Goal: Task Accomplishment & Management: Manage account settings

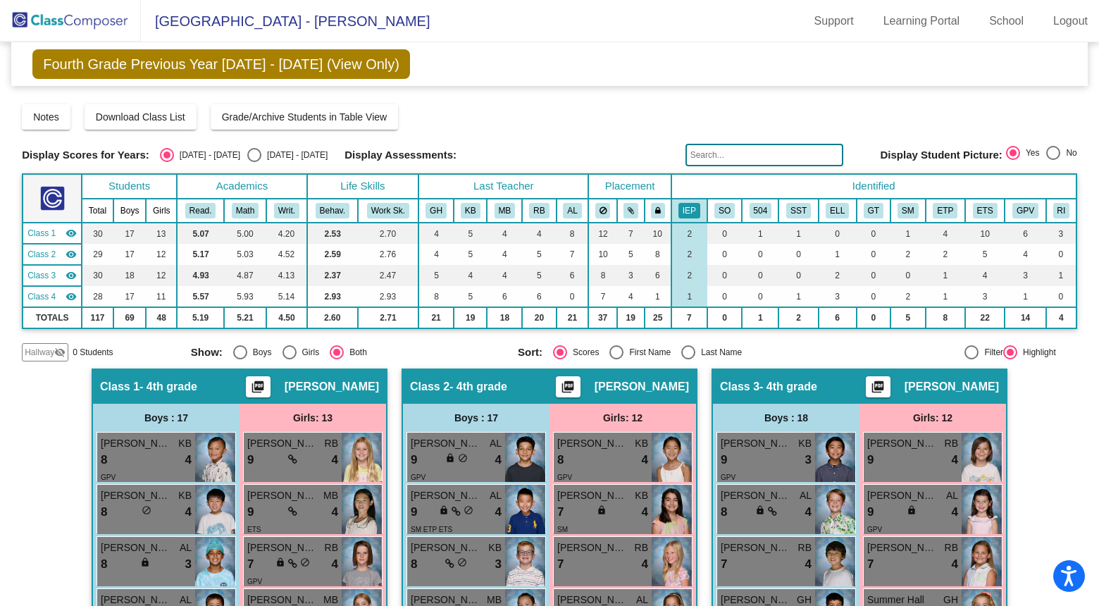
scroll to position [1004, 0]
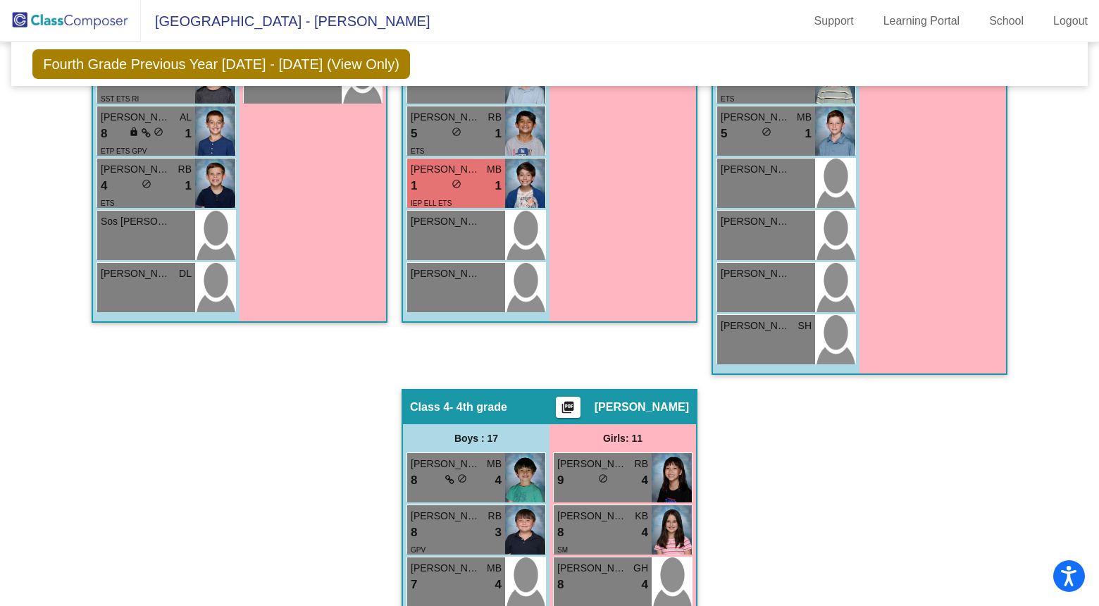
click at [91, 24] on img at bounding box center [70, 21] width 141 height 42
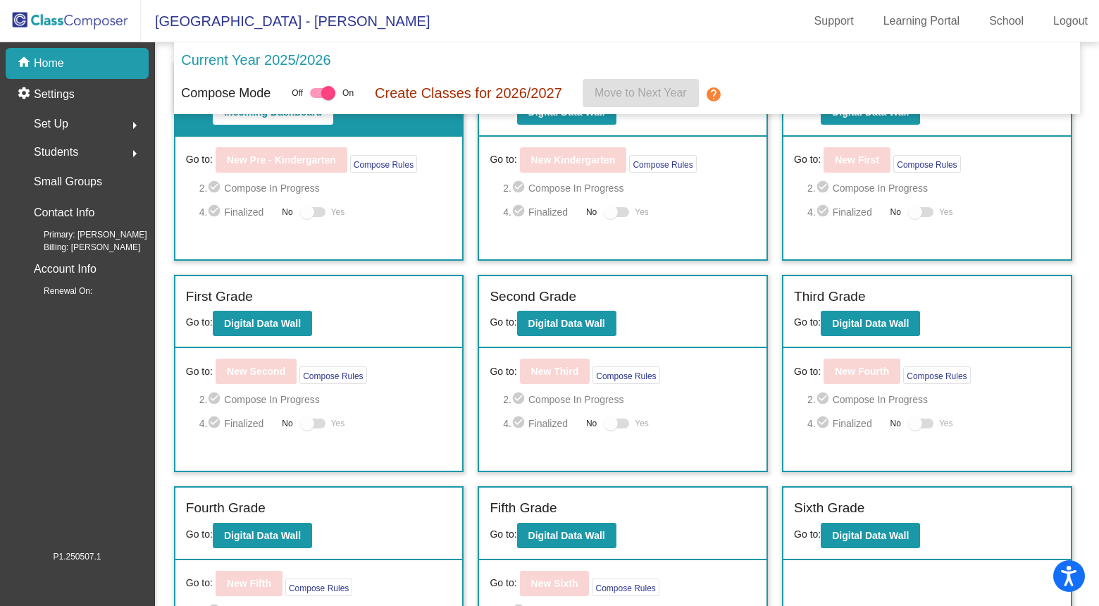
scroll to position [66, 0]
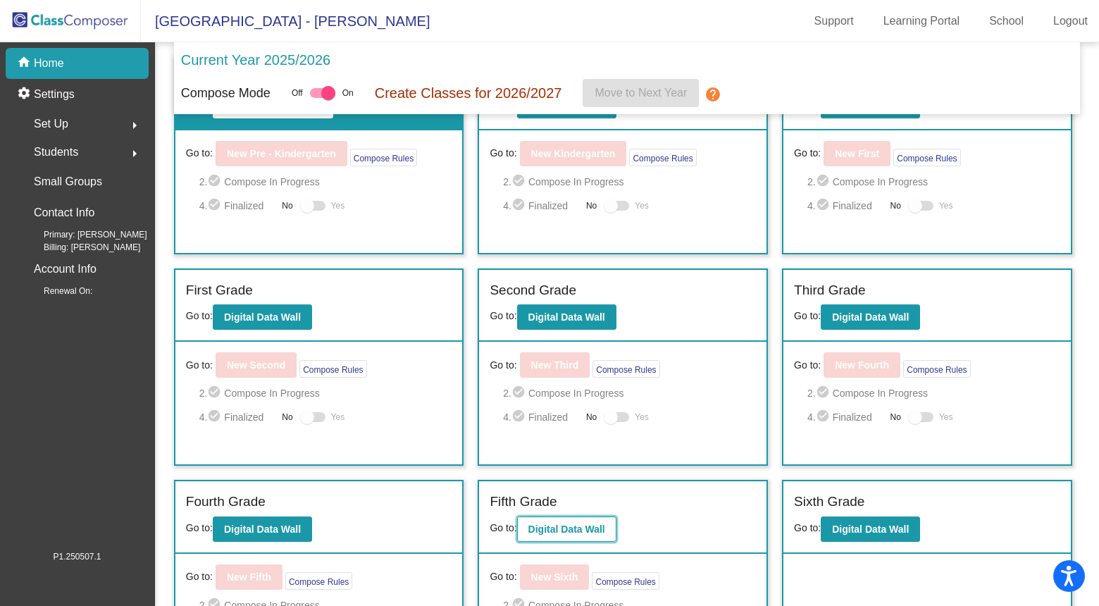
click at [597, 525] on b "Digital Data Wall" at bounding box center [566, 528] width 77 height 11
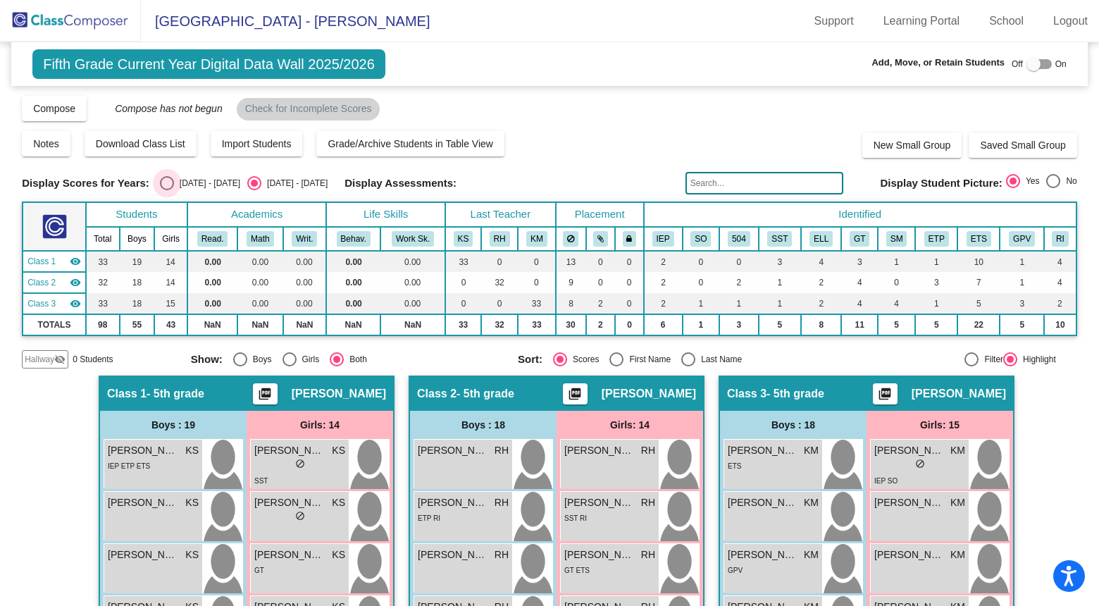
click at [166, 185] on div "Select an option" at bounding box center [167, 183] width 14 height 14
click at [166, 190] on input "[DATE] - [DATE]" at bounding box center [166, 190] width 1 height 1
radio input "true"
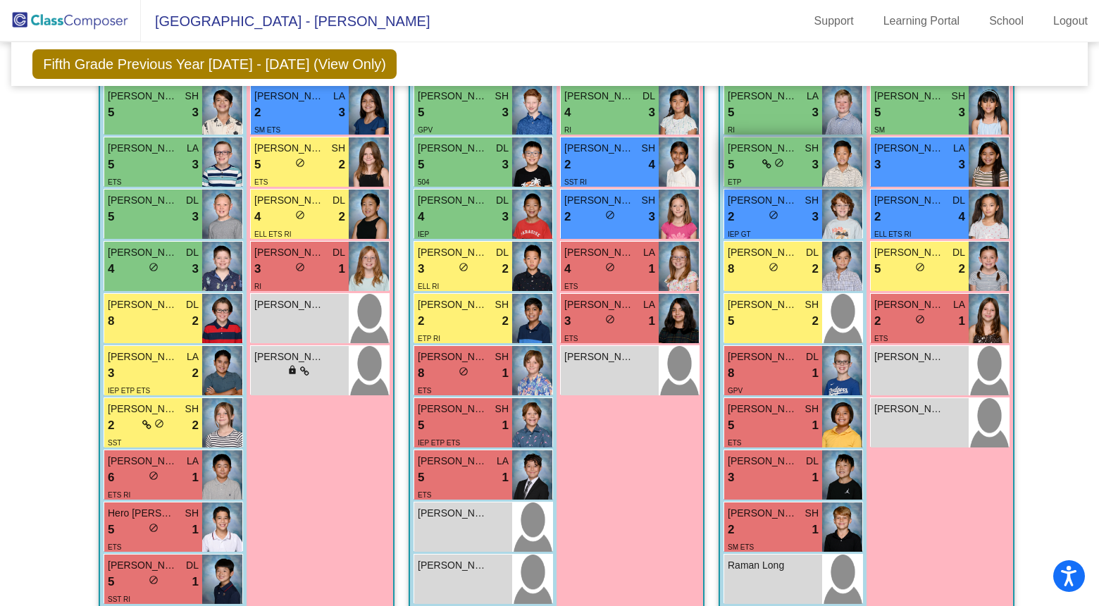
scroll to position [818, 0]
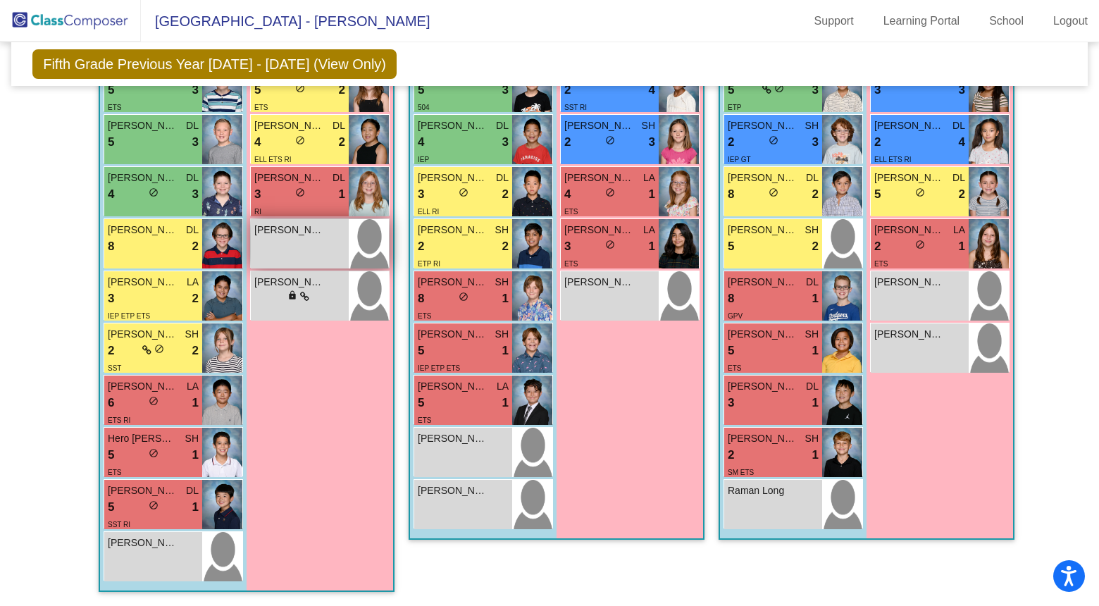
click at [284, 233] on span "[PERSON_NAME]" at bounding box center [289, 230] width 70 height 15
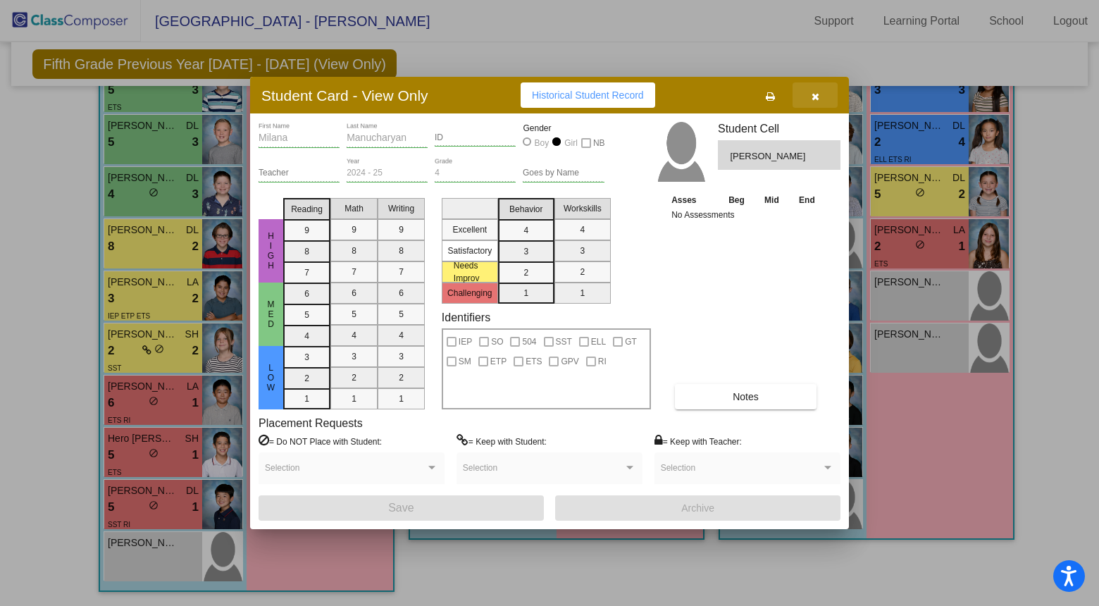
click at [816, 94] on icon "button" at bounding box center [815, 97] width 8 height 10
